Goal: Check status

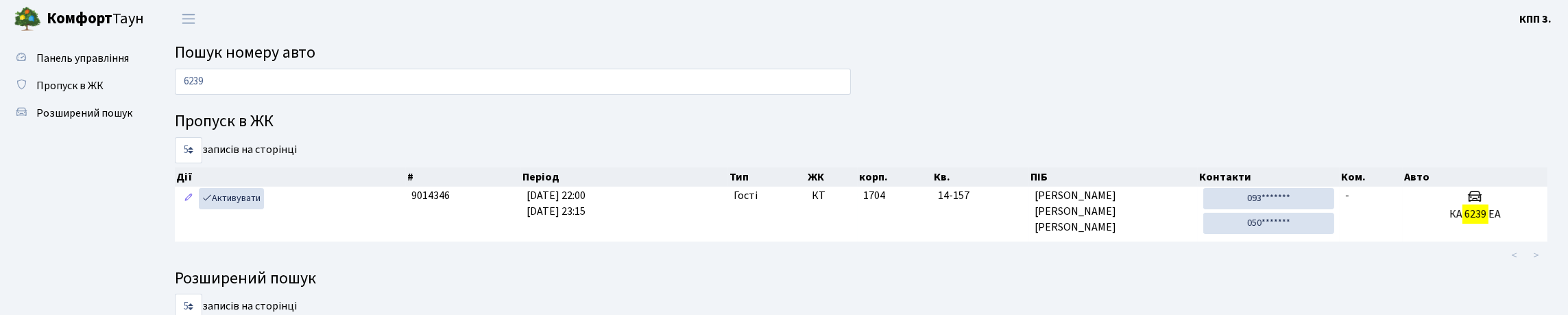
click at [1108, 267] on ul "< >" at bounding box center [1151, 255] width 792 height 25
click at [1152, 155] on div "Пропуск в ЖК 5 10 25 50 записів на сторінці Дії # Період Тип ЖК корп. Кв. ПІБ К…" at bounding box center [860, 312] width 1393 height 400
click at [513, 102] on div "6239" at bounding box center [512, 85] width 697 height 33
click at [512, 94] on input "6239" at bounding box center [512, 82] width 676 height 26
type input "6"
